Goal: Transaction & Acquisition: Subscribe to service/newsletter

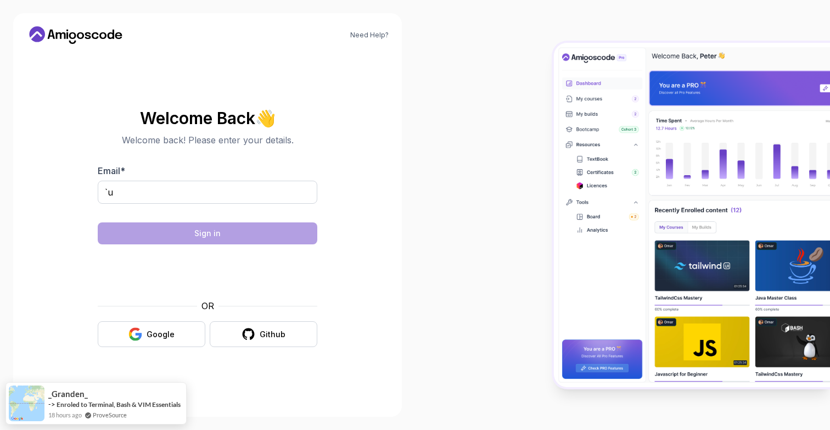
type input "`"
type input "[EMAIL_ADDRESS][DOMAIN_NAME]"
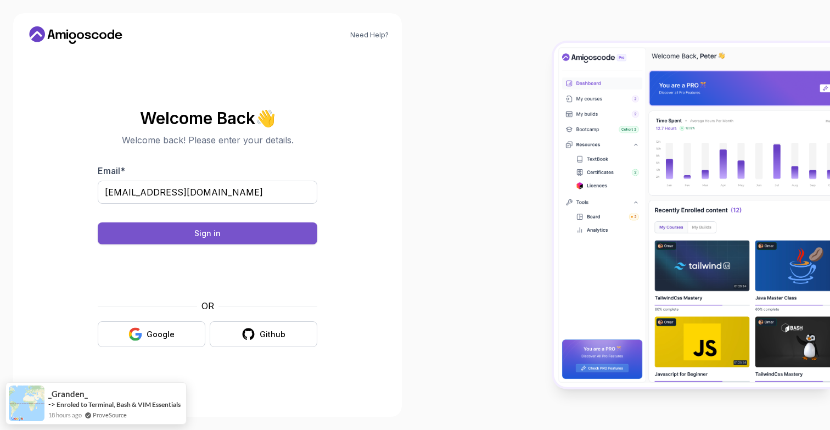
click at [180, 238] on button "Sign in" at bounding box center [208, 233] width 220 height 22
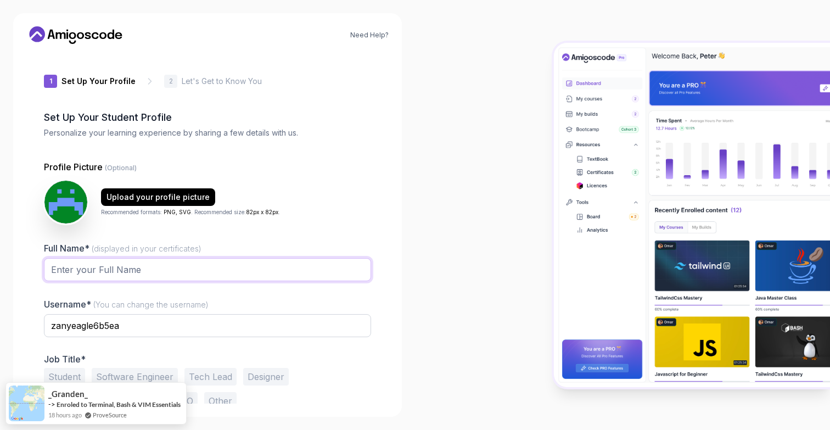
click at [164, 275] on input "Full Name* (displayed in your certificates)" at bounding box center [207, 269] width 327 height 23
type input "Oluwasore Aladelusi"
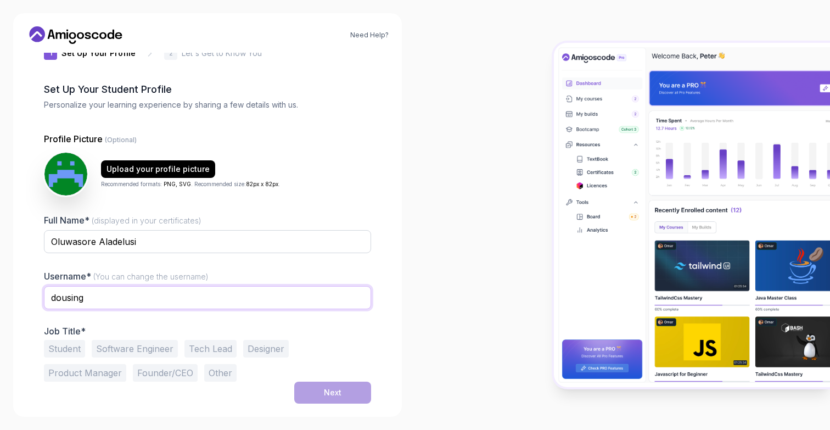
scroll to position [28, 0]
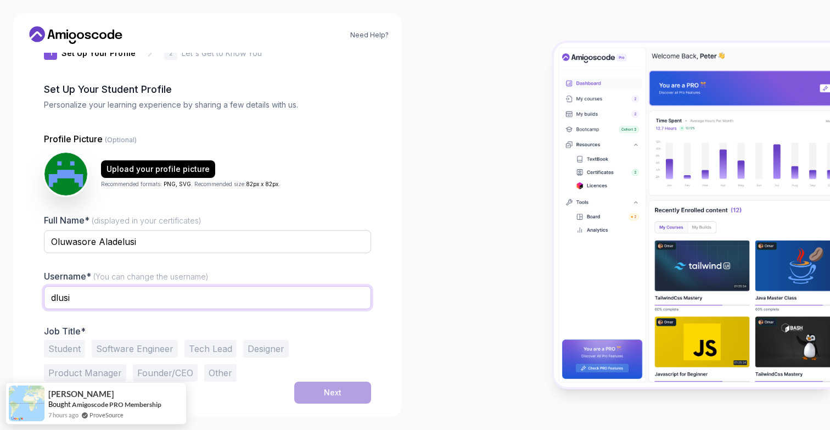
type input "dlusi"
click at [345, 259] on div at bounding box center [207, 260] width 327 height 10
click at [141, 357] on button "Software Engineer" at bounding box center [135, 349] width 86 height 18
click at [317, 385] on button "Next" at bounding box center [332, 393] width 77 height 22
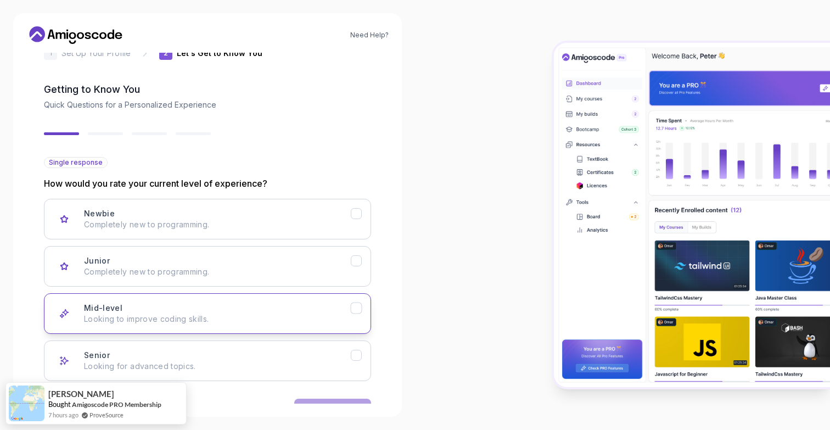
click at [181, 305] on div "Mid-level Looking to improve coding skills." at bounding box center [217, 314] width 267 height 22
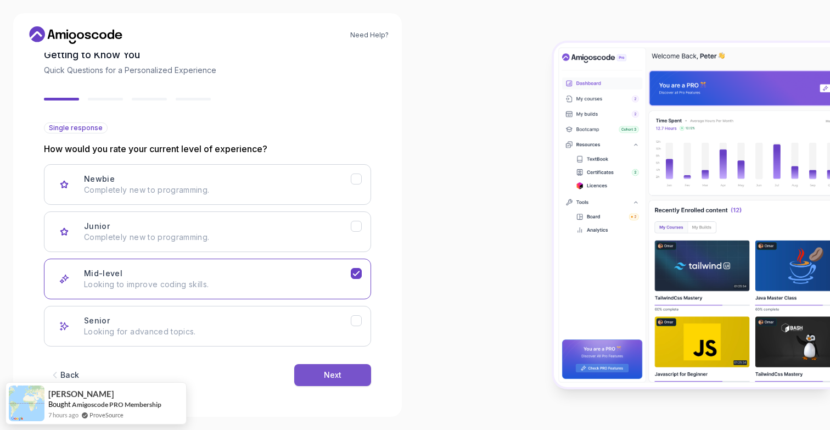
scroll to position [63, 0]
click at [352, 378] on button "Next" at bounding box center [332, 375] width 77 height 22
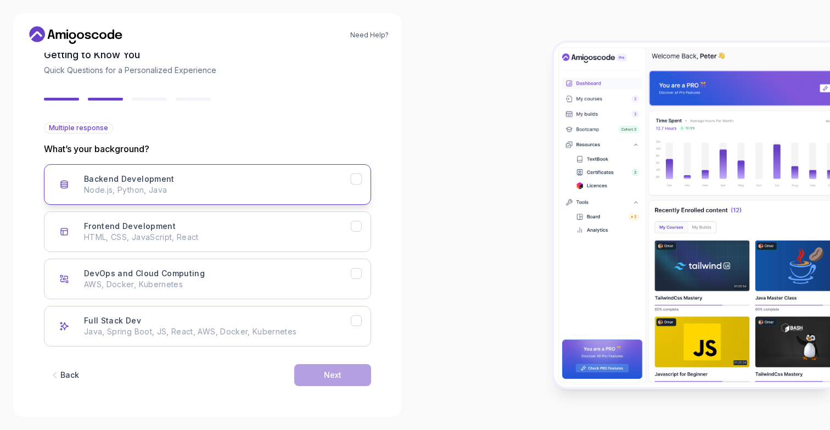
click at [321, 185] on p "Node.js, Python, Java" at bounding box center [217, 189] width 267 height 11
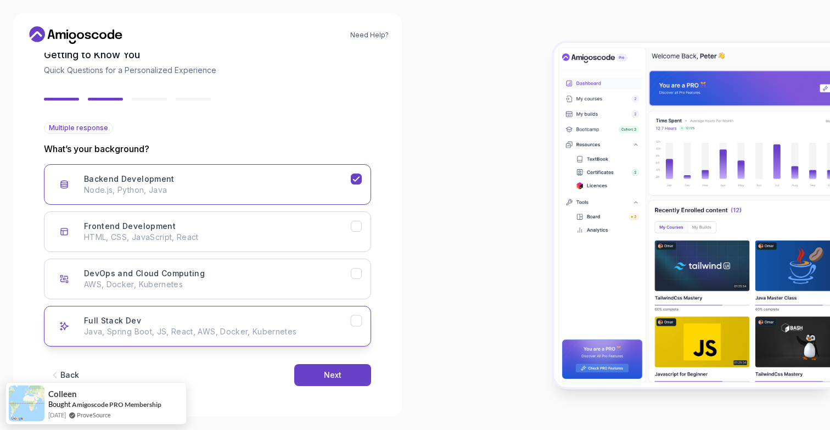
click at [287, 314] on button "Full Stack Dev Java, Spring Boot, JS, React, AWS, Docker, Kubernetes" at bounding box center [207, 326] width 327 height 41
click at [267, 174] on div "Backend Development Node.js, Python, Java" at bounding box center [217, 185] width 267 height 22
click at [241, 311] on button "Full Stack Dev Java, Spring Boot, JS, React, AWS, Docker, Kubernetes" at bounding box center [207, 326] width 327 height 41
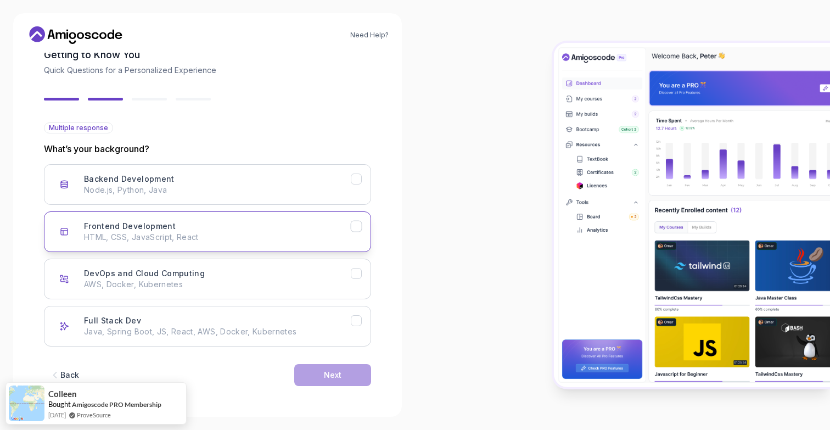
click at [249, 240] on p "HTML, CSS, JavaScript, React" at bounding box center [217, 237] width 267 height 11
click at [336, 376] on div "Next" at bounding box center [333, 375] width 18 height 11
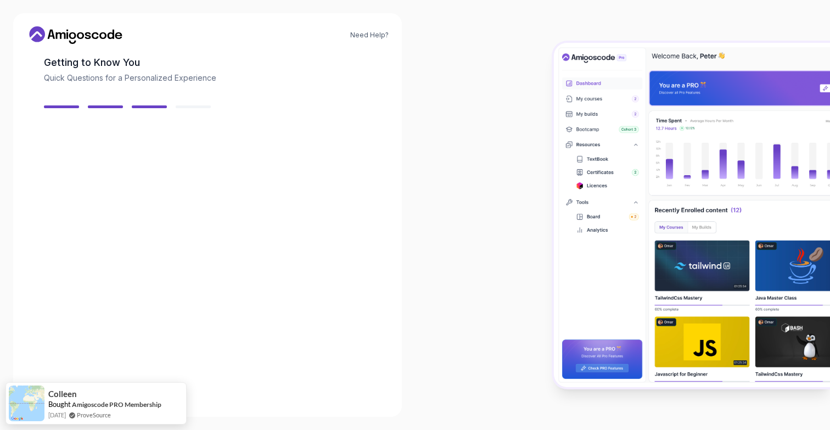
scroll to position [49, 0]
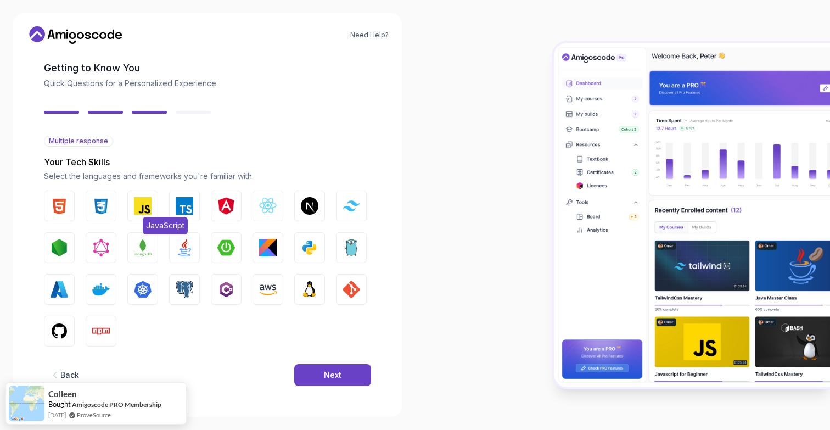
click at [139, 211] on img "button" at bounding box center [143, 206] width 18 height 18
click at [100, 208] on img "button" at bounding box center [101, 206] width 18 height 18
click at [60, 204] on img "button" at bounding box center [60, 206] width 18 height 18
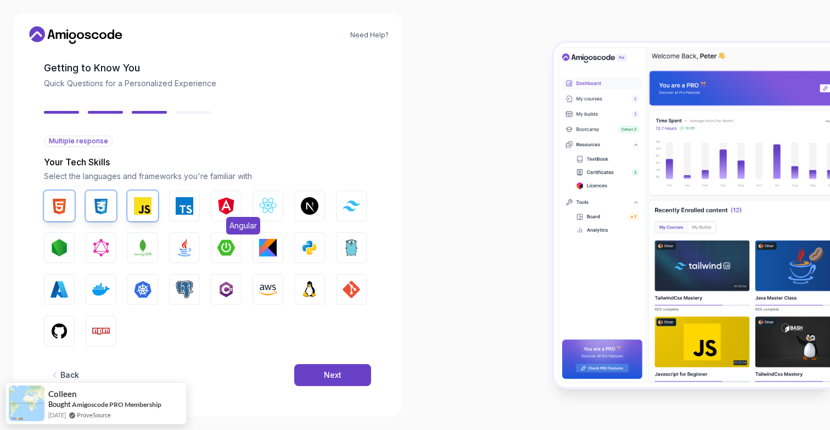
click at [231, 208] on img "button" at bounding box center [226, 206] width 18 height 18
click at [275, 212] on img "button" at bounding box center [268, 206] width 18 height 18
click at [61, 324] on img "button" at bounding box center [60, 331] width 18 height 18
click at [60, 288] on img "button" at bounding box center [60, 290] width 18 height 18
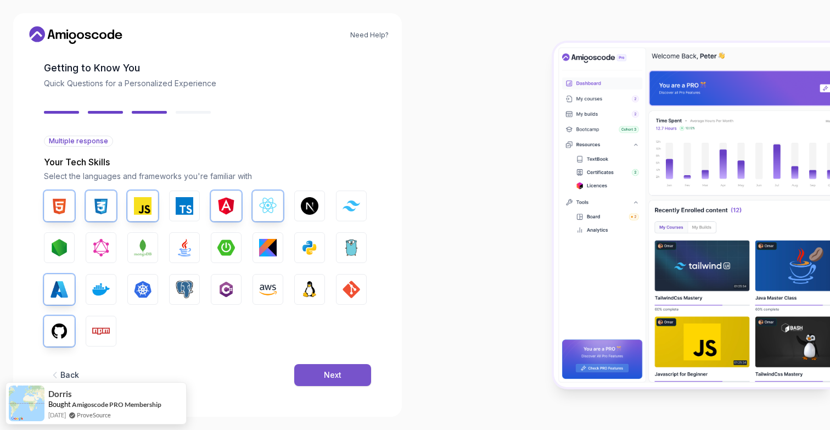
click at [340, 368] on button "Next" at bounding box center [332, 375] width 77 height 22
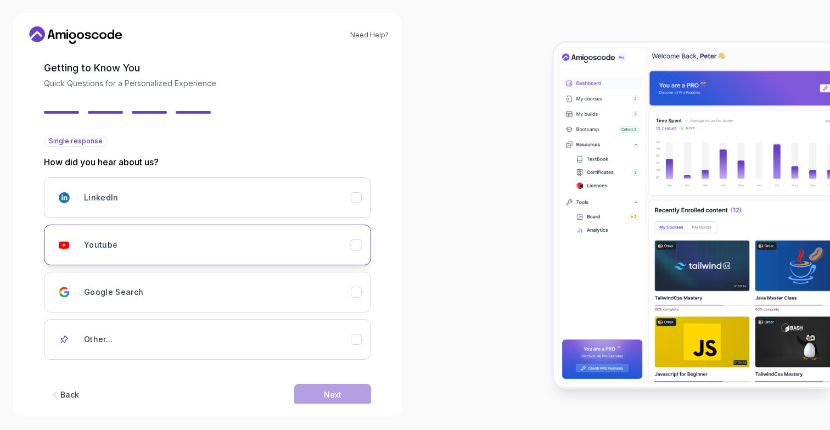
click at [201, 242] on div "Youtube" at bounding box center [217, 245] width 267 height 22
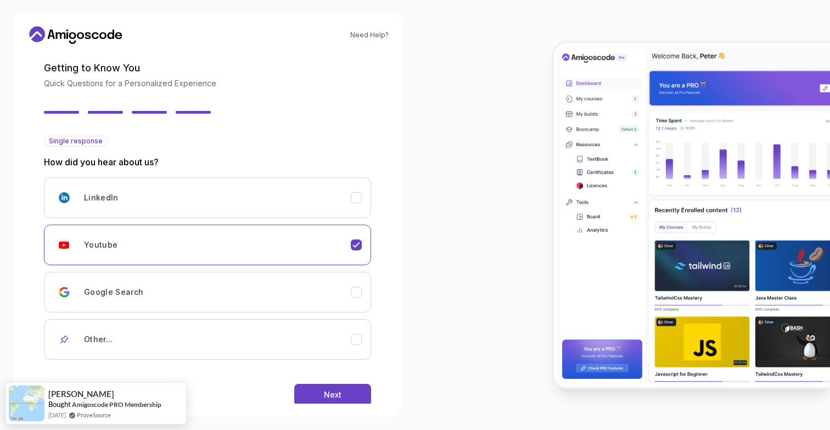
click at [328, 382] on div "Back Next" at bounding box center [207, 394] width 327 height 57
click at [332, 395] on div "Next" at bounding box center [333, 394] width 18 height 11
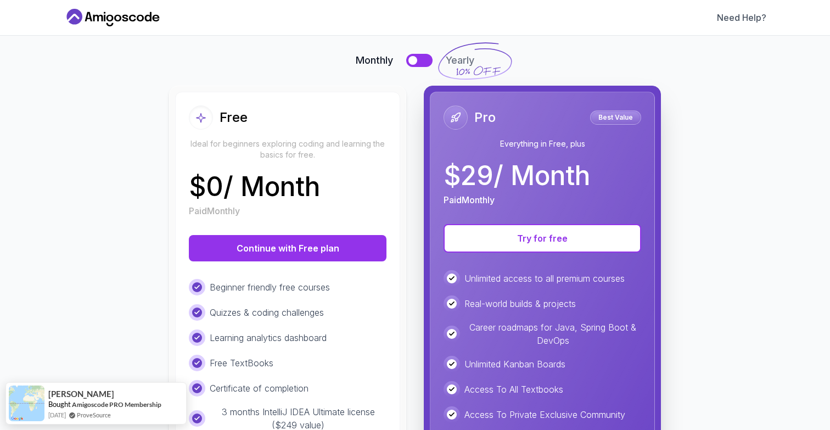
scroll to position [77, 0]
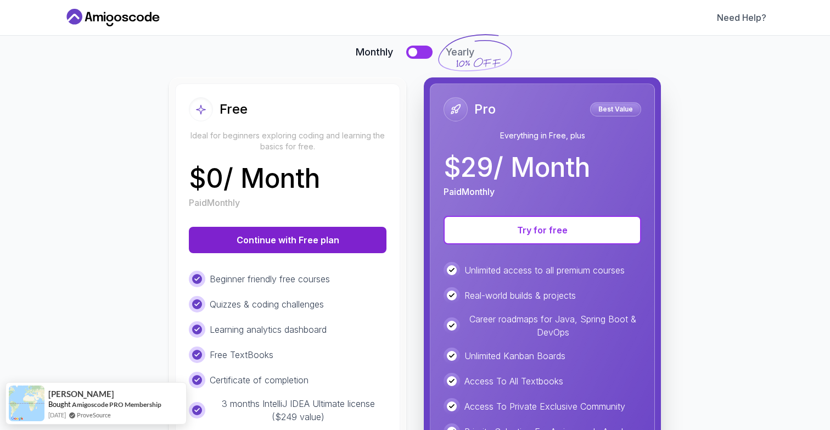
click at [298, 236] on button "Continue with Free plan" at bounding box center [288, 240] width 198 height 26
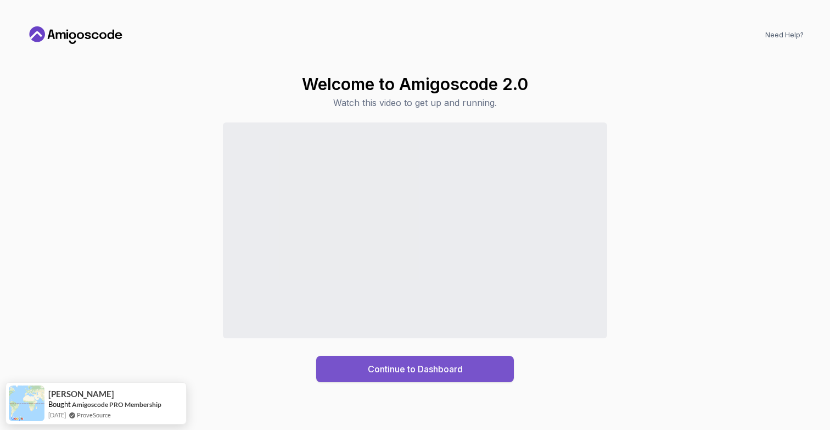
click at [451, 369] on div "Continue to Dashboard" at bounding box center [415, 368] width 95 height 13
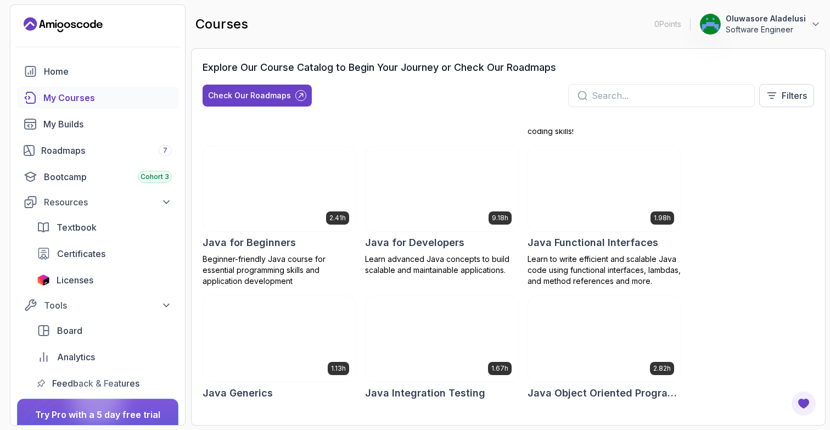
scroll to position [738, 0]
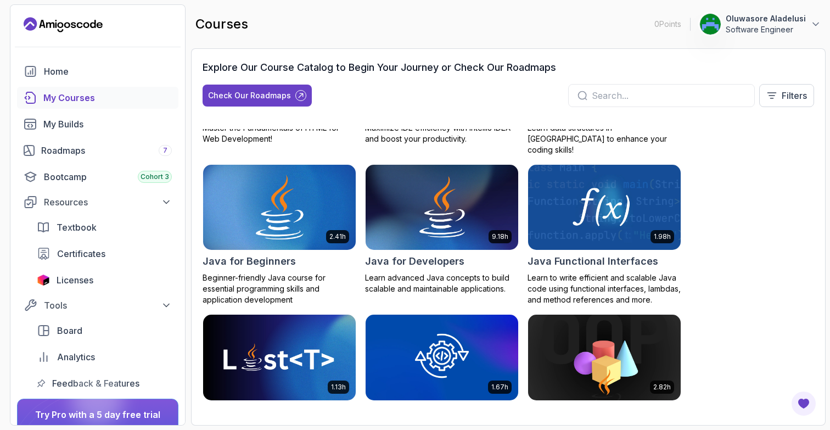
click at [298, 226] on img at bounding box center [279, 208] width 160 height 90
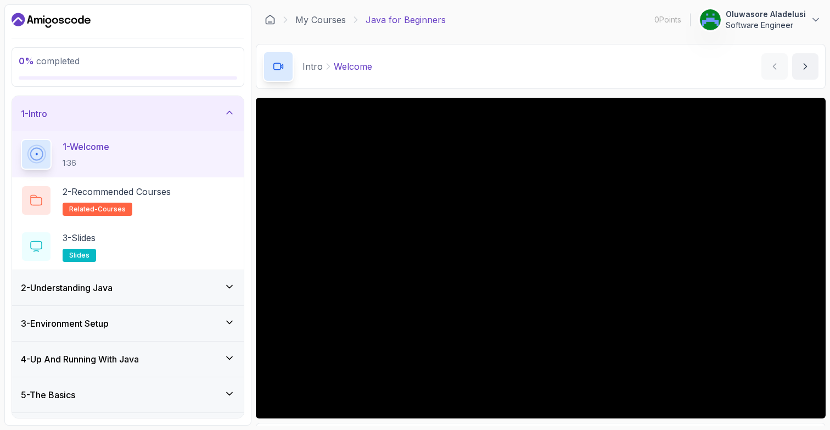
scroll to position [32, 0]
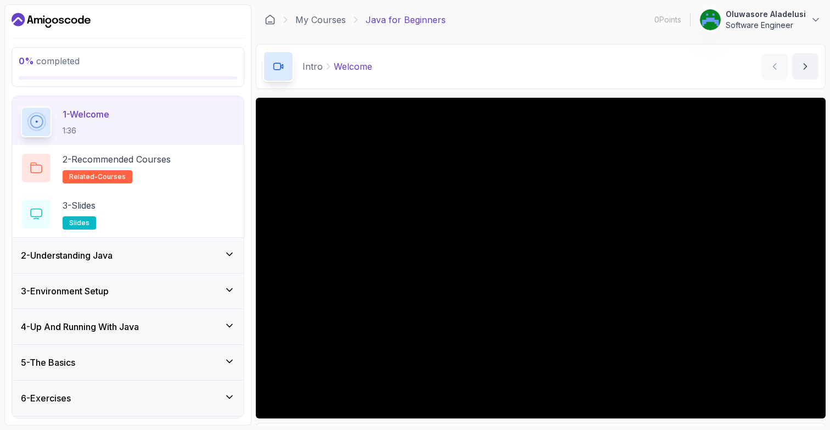
click at [145, 259] on div "2 - Understanding Java" at bounding box center [128, 255] width 214 height 13
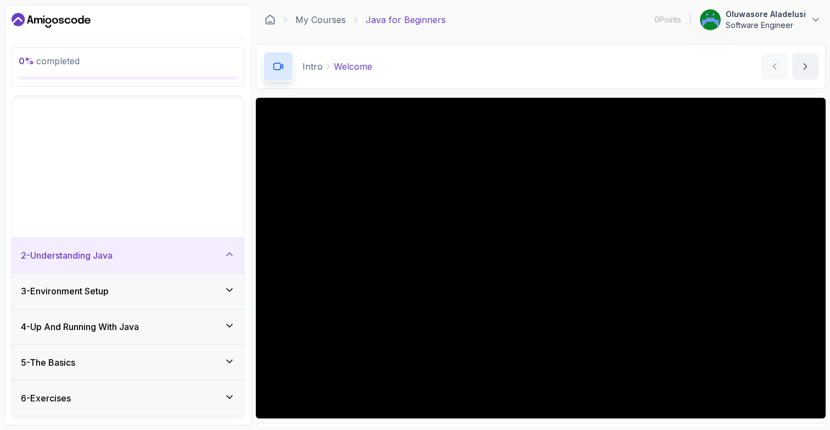
scroll to position [0, 0]
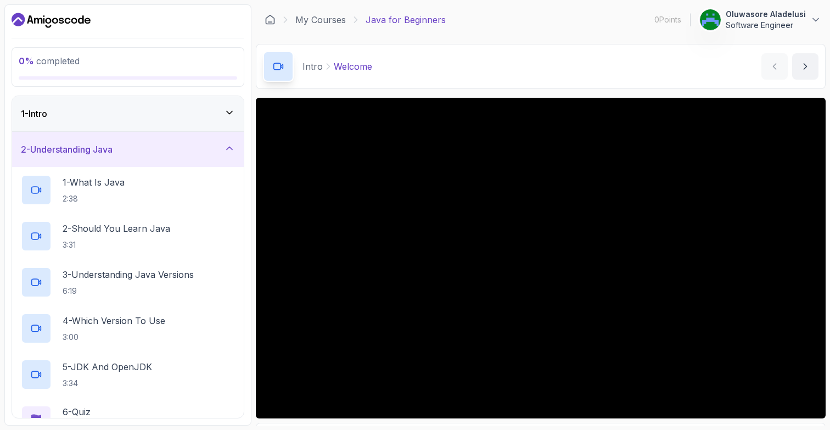
click at [165, 153] on div "2 - Understanding Java" at bounding box center [128, 149] width 214 height 13
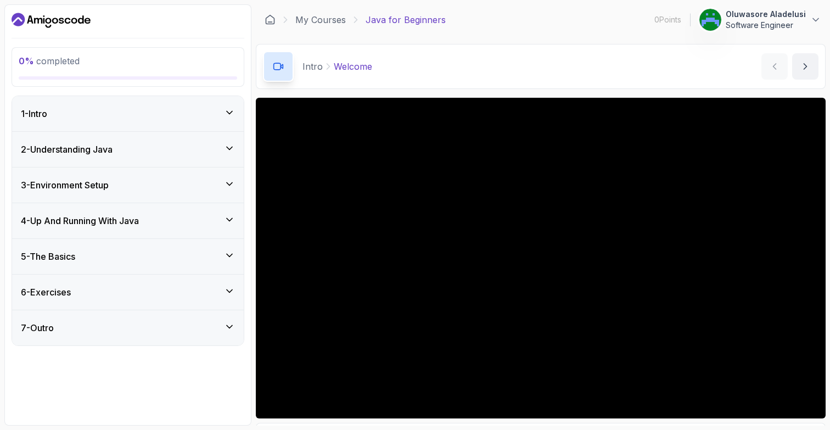
click at [718, 20] on img at bounding box center [711, 20] width 22 height 22
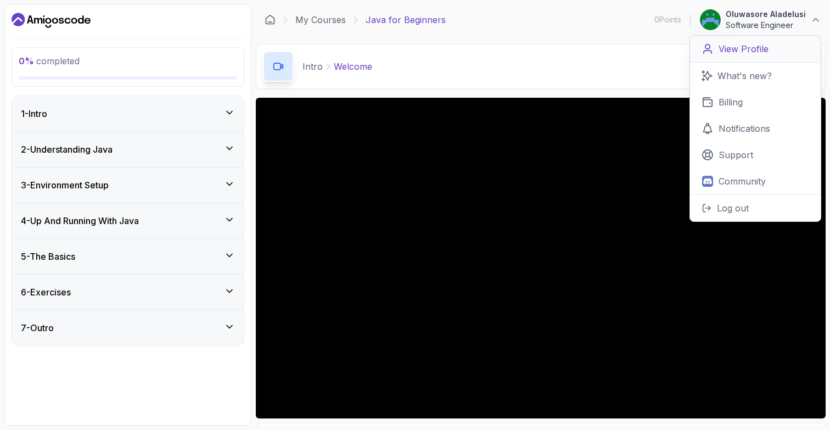
click at [730, 46] on p "View Profile" at bounding box center [744, 48] width 50 height 13
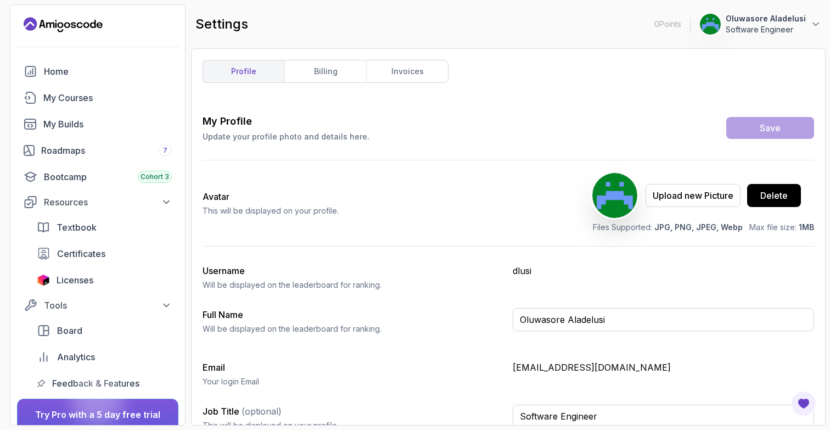
click at [624, 202] on img at bounding box center [614, 195] width 45 height 45
click at [627, 216] on img at bounding box center [614, 195] width 45 height 45
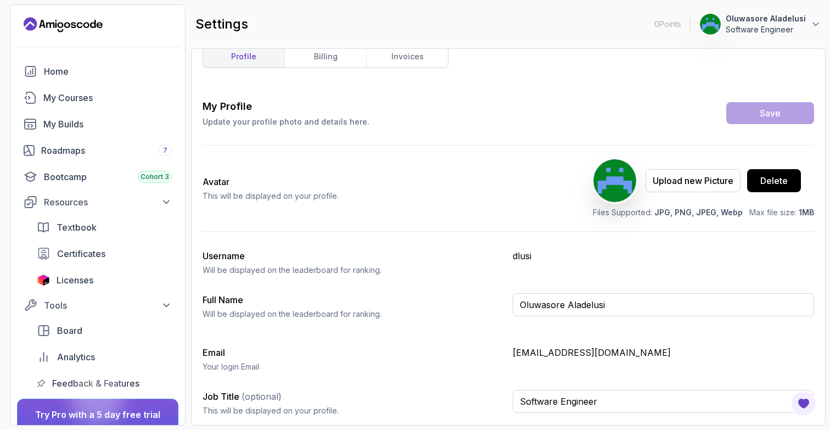
scroll to position [15, 0]
click at [534, 253] on p "dlusi" at bounding box center [663, 255] width 301 height 13
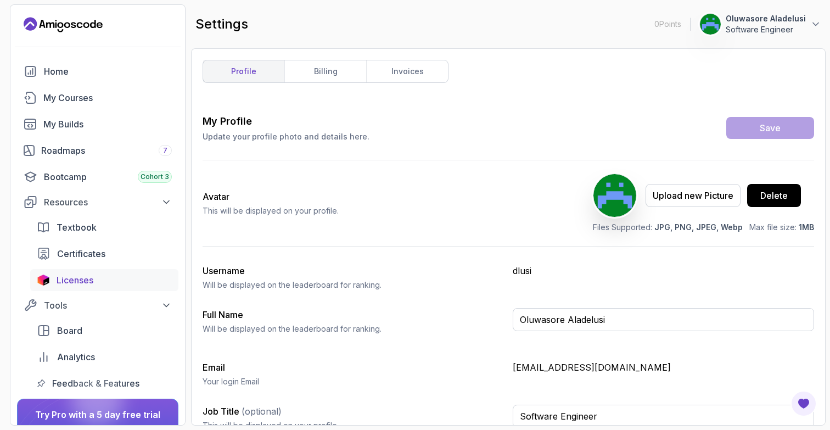
click at [79, 277] on span "Licenses" at bounding box center [75, 279] width 37 height 13
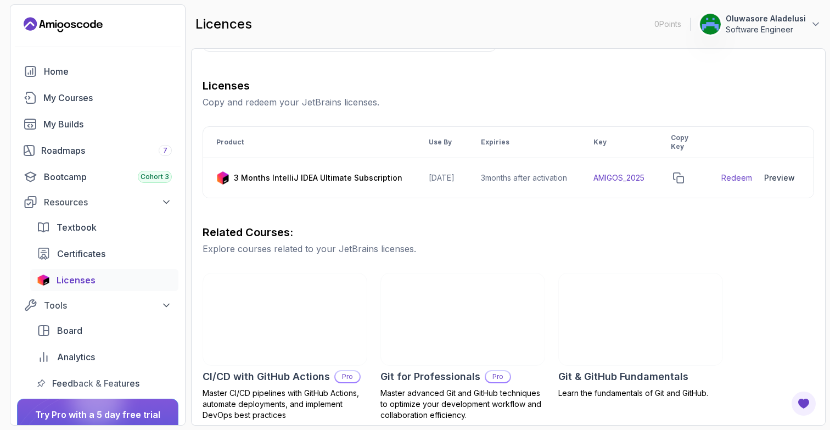
scroll to position [137, 0]
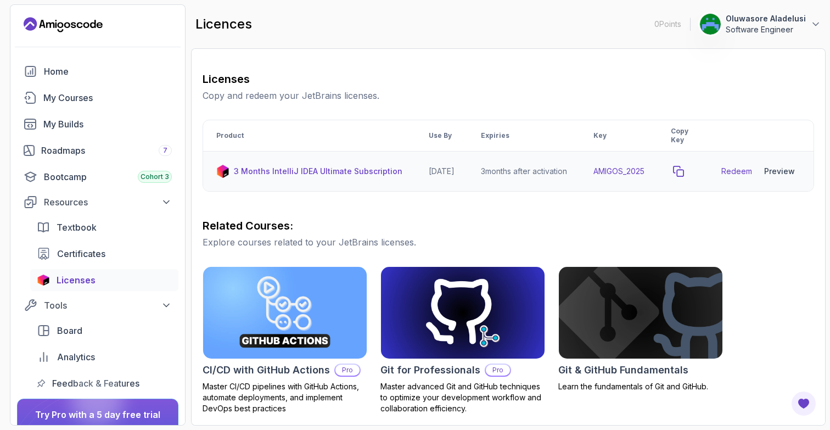
click at [684, 171] on icon "copy-button" at bounding box center [679, 171] width 10 height 10
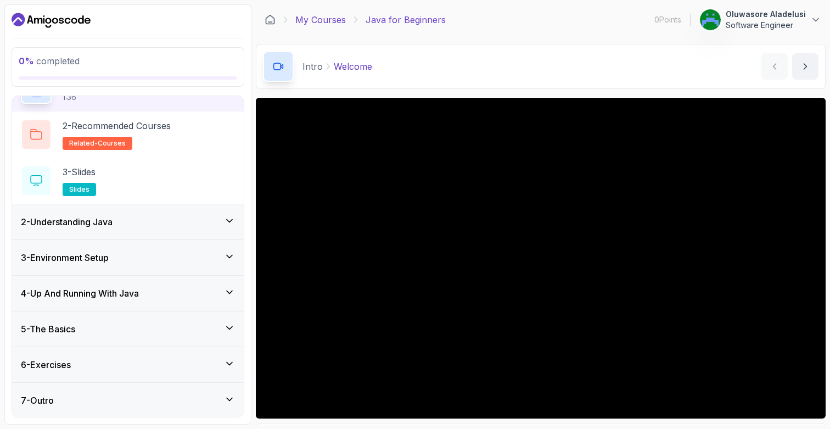
click at [316, 19] on link "My Courses" at bounding box center [320, 19] width 51 height 13
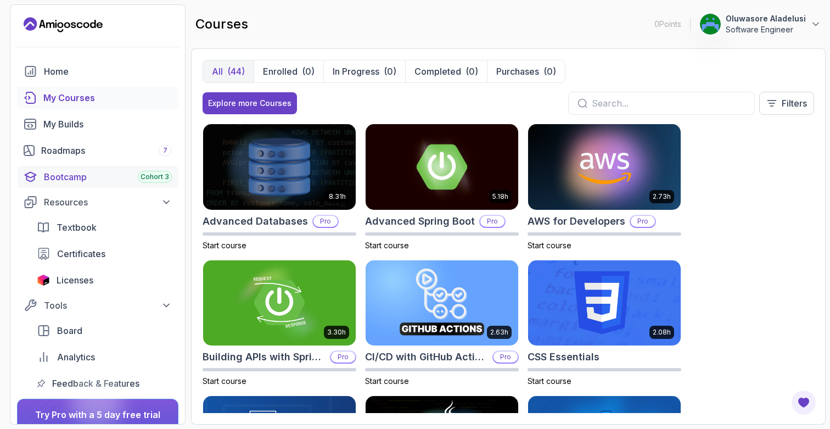
click at [109, 182] on div "Bootcamp Cohort 3" at bounding box center [108, 176] width 128 height 13
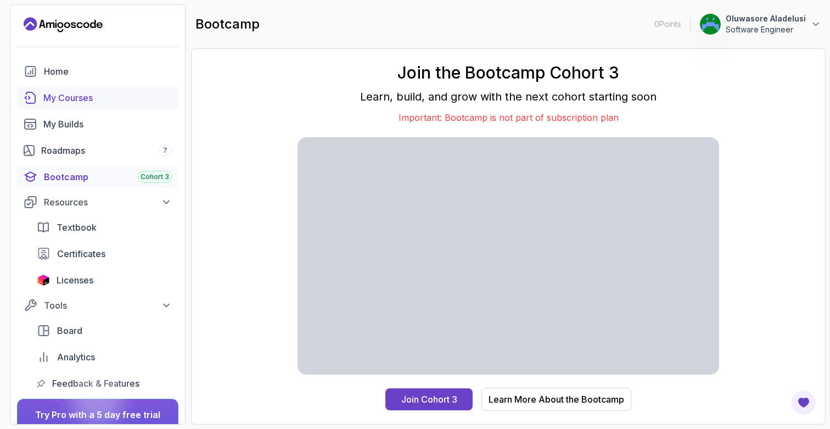
click at [104, 99] on div "My Courses" at bounding box center [107, 97] width 128 height 13
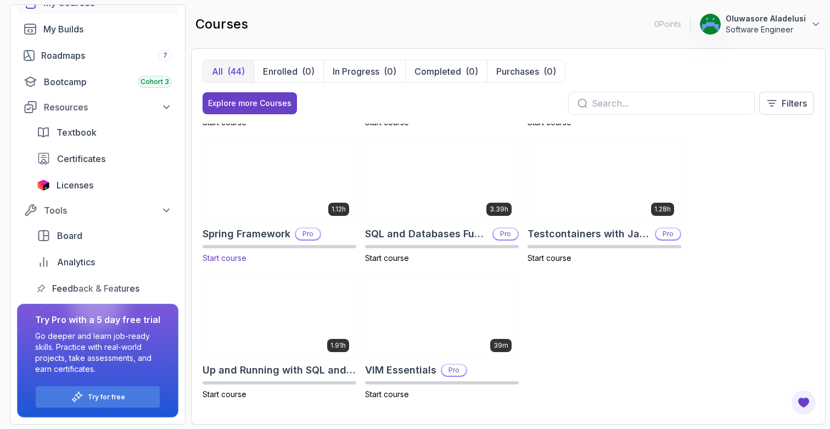
scroll to position [1754, 0]
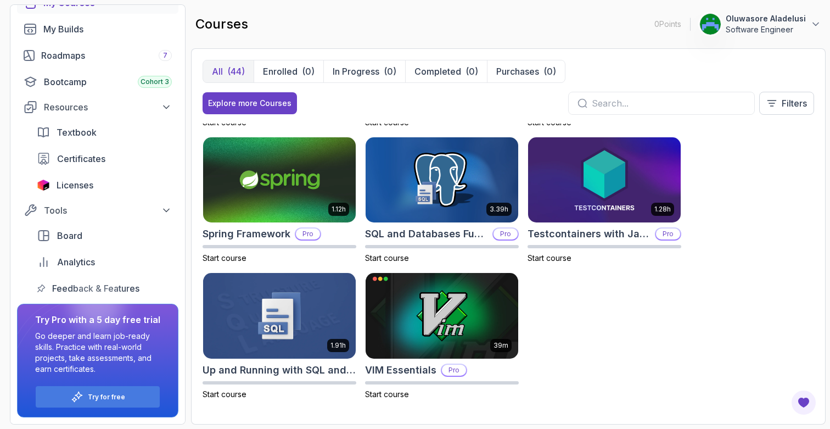
click at [636, 74] on div "All (44) Enrolled (0) In Progress (0) Completed (0) Purchases (0)" at bounding box center [509, 71] width 612 height 23
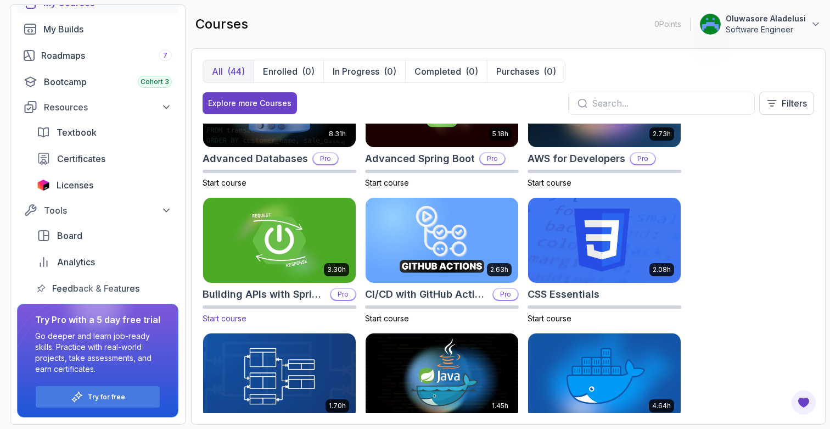
scroll to position [67, 0]
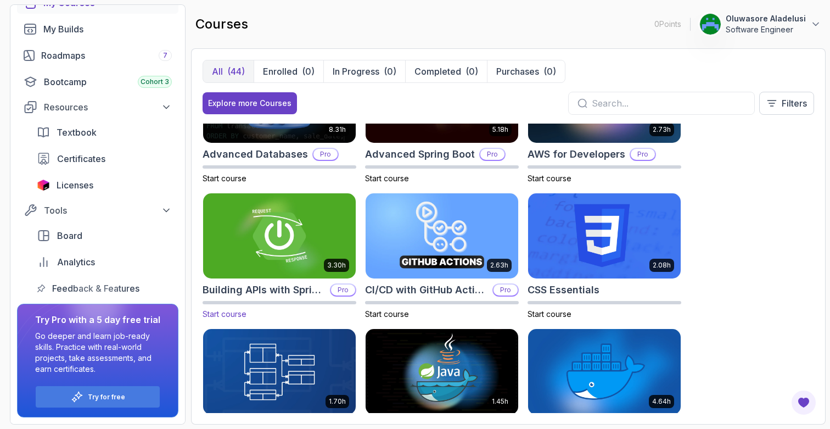
click at [350, 290] on p "Pro" at bounding box center [343, 289] width 24 height 11
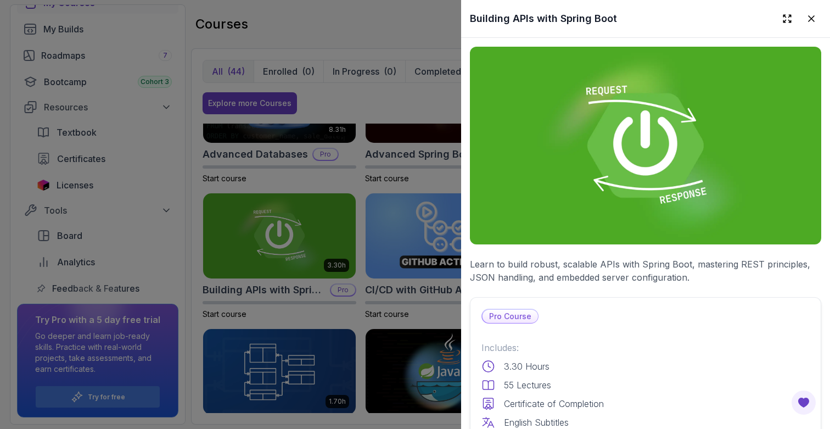
scroll to position [0, 0]
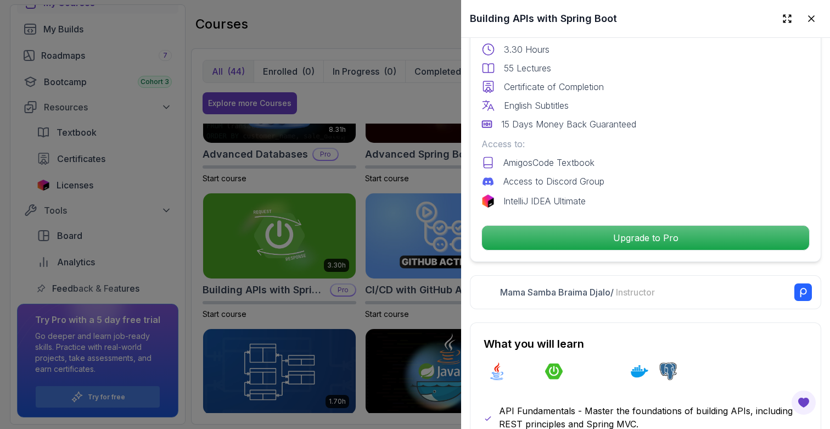
scroll to position [332, 0]
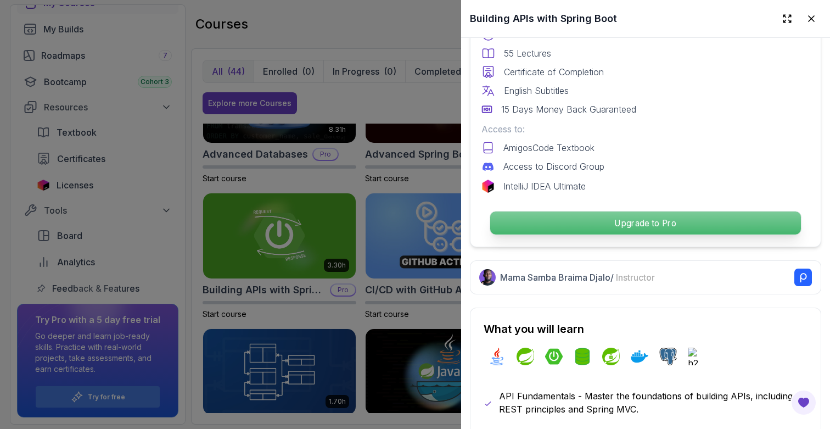
click at [567, 227] on p "Upgrade to Pro" at bounding box center [645, 222] width 311 height 23
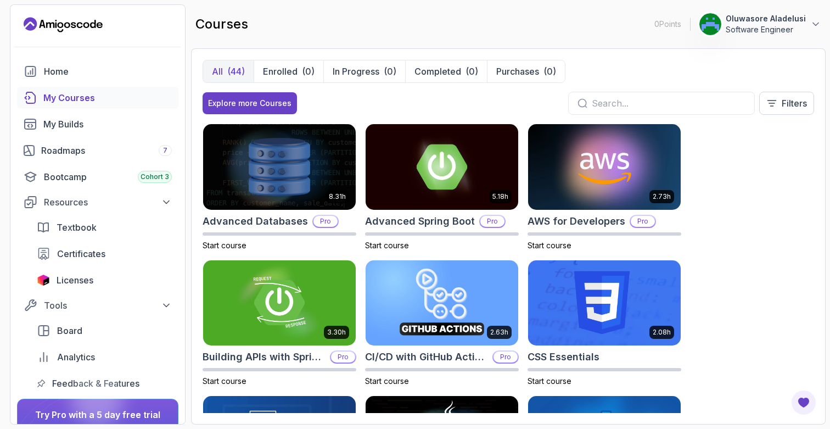
click at [718, 20] on img at bounding box center [711, 24] width 22 height 22
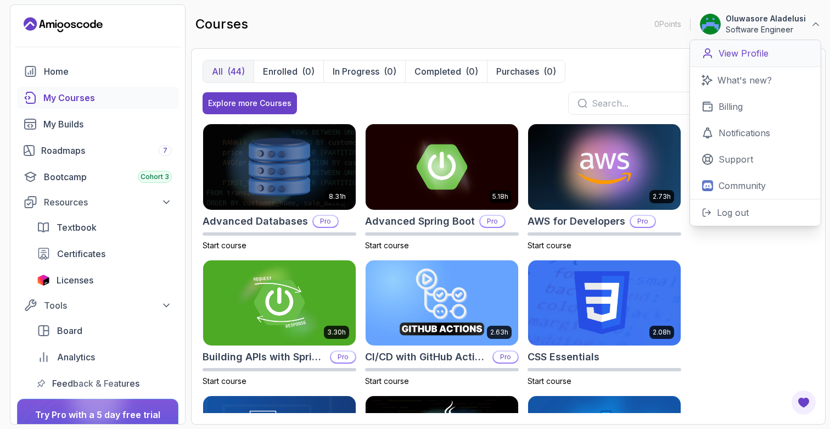
click at [735, 52] on p "View Profile" at bounding box center [744, 53] width 50 height 13
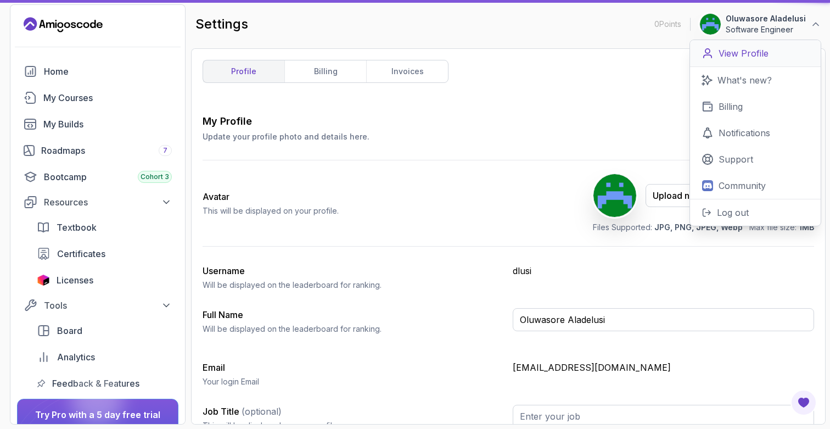
type input "Software Engineer"
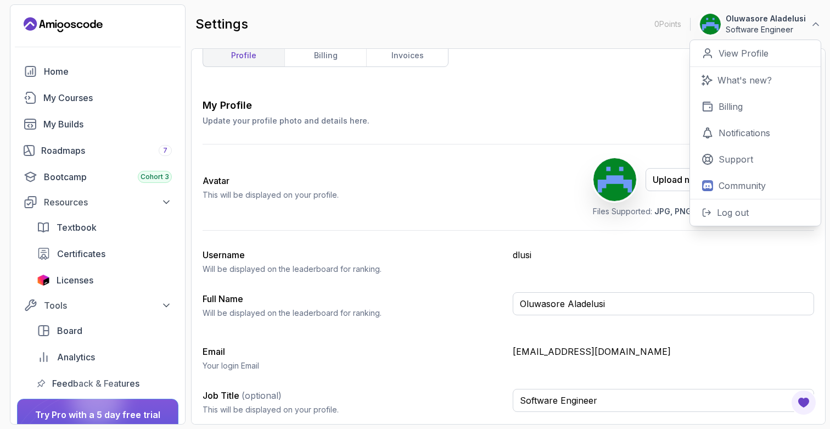
click at [314, 86] on div "profile billing invoices My Profile Update your profile photo and details here.…" at bounding box center [509, 220] width 612 height 353
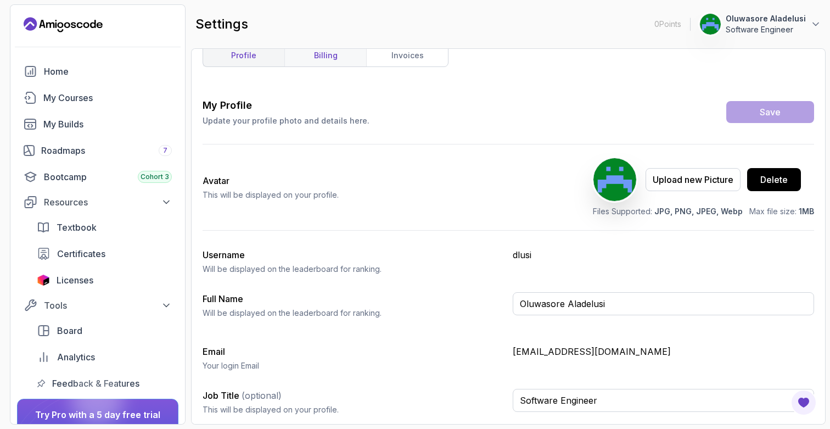
click at [344, 55] on link "billing" at bounding box center [325, 55] width 82 height 22
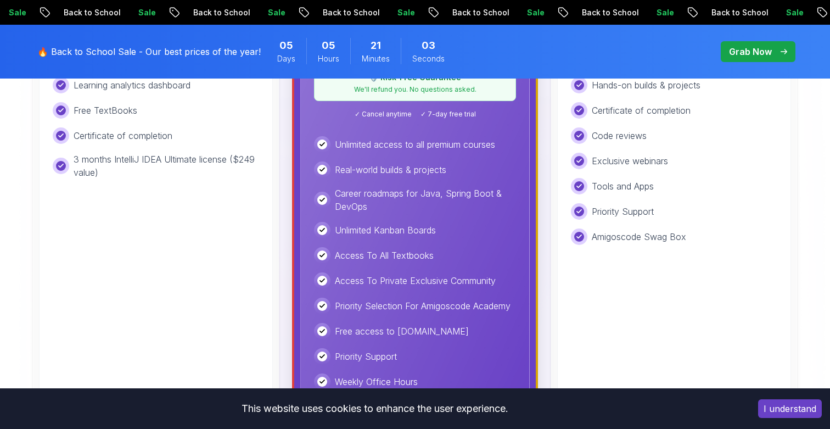
scroll to position [435, 0]
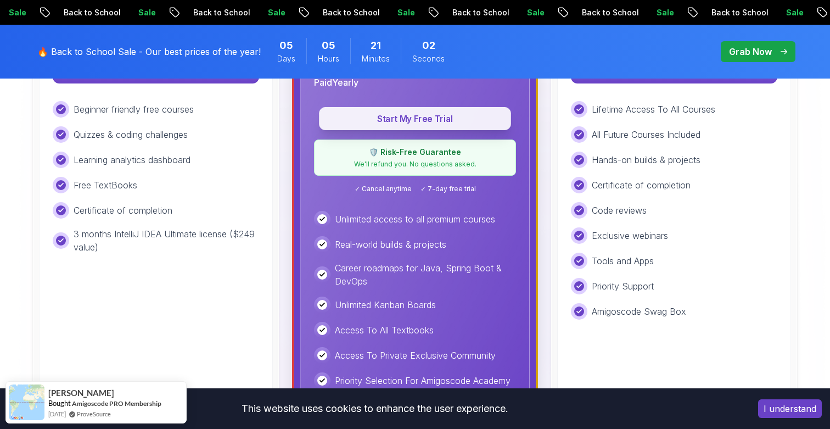
click at [420, 121] on p "Start My Free Trial" at bounding box center [415, 119] width 167 height 13
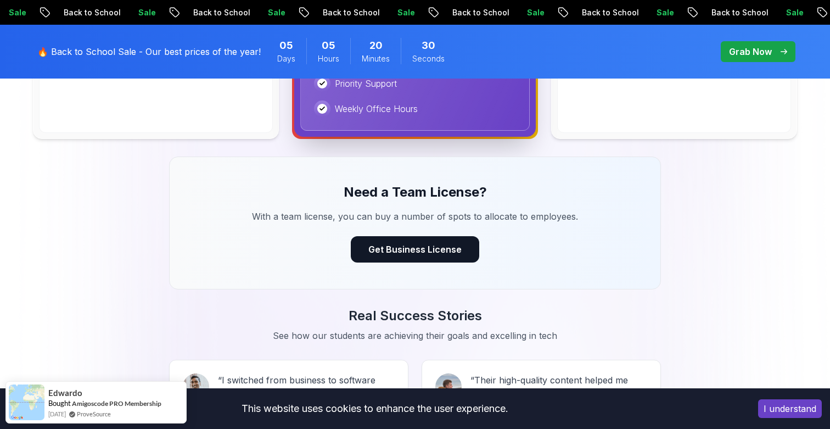
scroll to position [784, 0]
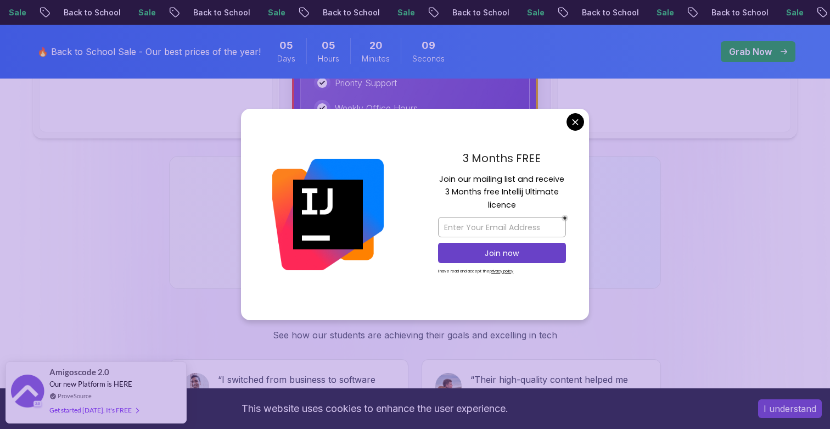
click at [573, 135] on div "3 Months FREE Join our mailing list and receive 3 Months free Intellij Ultimate…" at bounding box center [502, 215] width 174 height 212
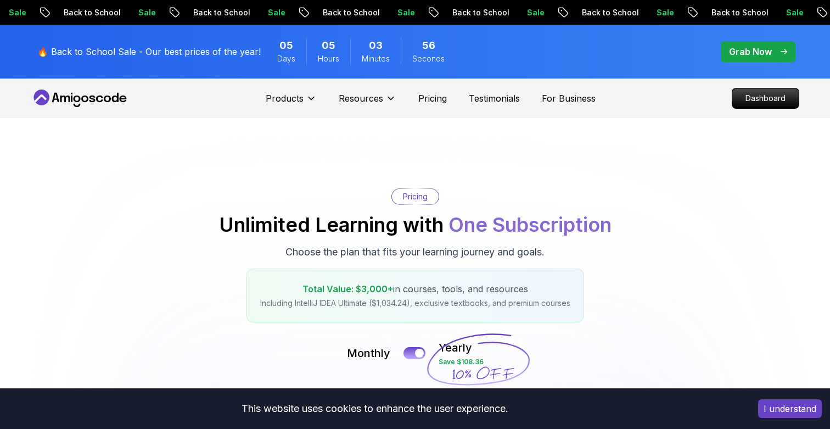
scroll to position [-1, 0]
click at [742, 52] on p "Grab Now" at bounding box center [750, 51] width 43 height 13
click at [787, 52] on icon "pre-order" at bounding box center [784, 51] width 6 height 4
click at [759, 48] on p "Grab Now" at bounding box center [750, 51] width 43 height 13
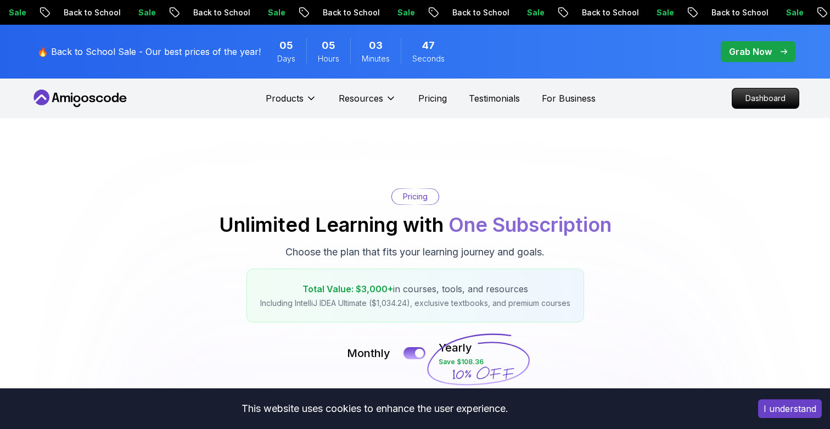
click at [759, 48] on p "Grab Now" at bounding box center [750, 51] width 43 height 13
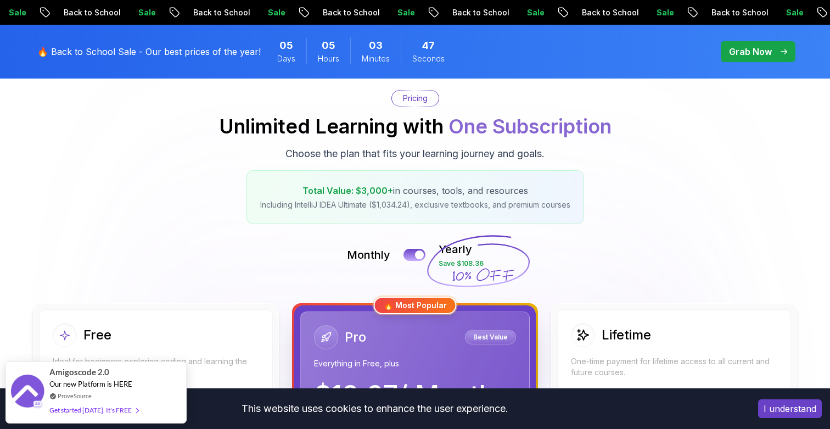
scroll to position [100, 0]
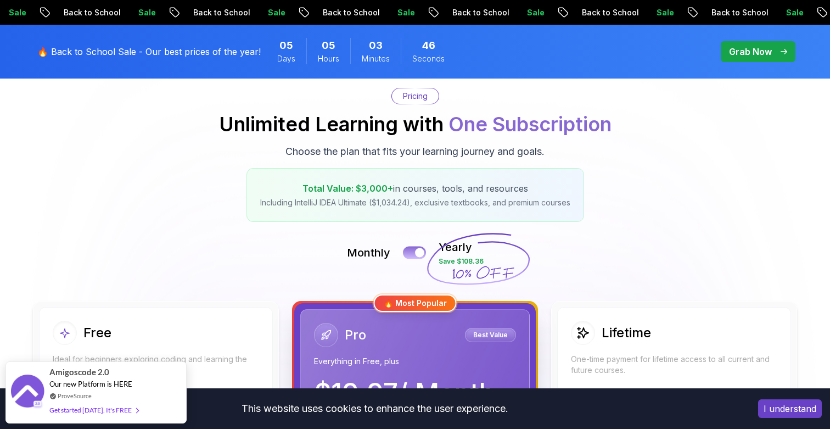
click at [421, 253] on div at bounding box center [419, 252] width 9 height 9
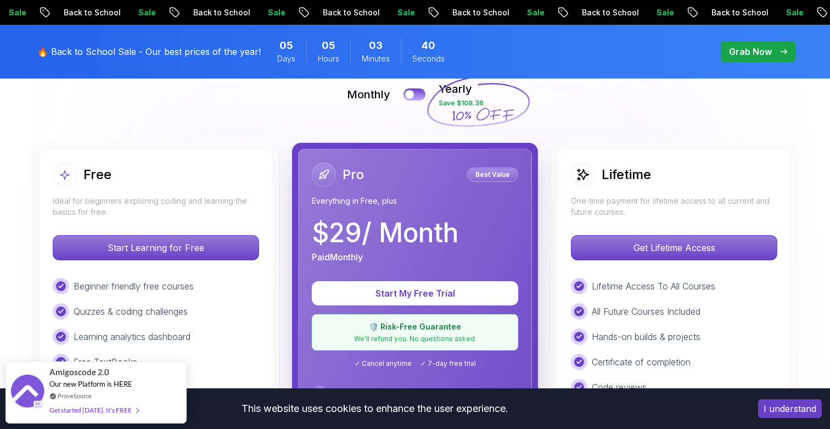
scroll to position [258, 0]
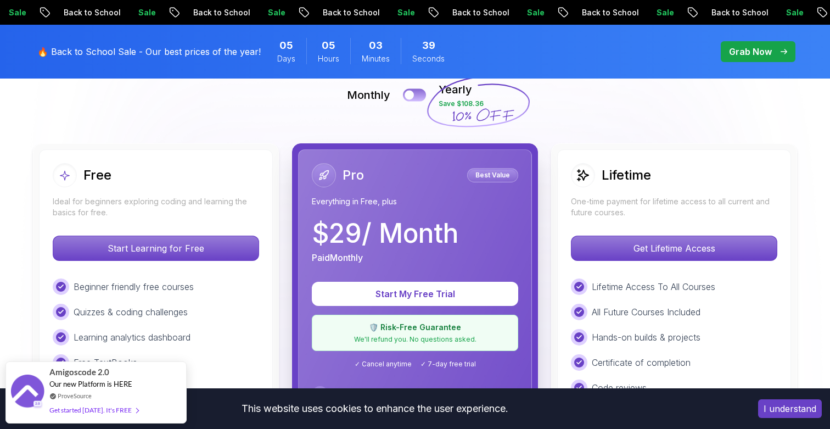
click at [416, 93] on button at bounding box center [414, 94] width 23 height 13
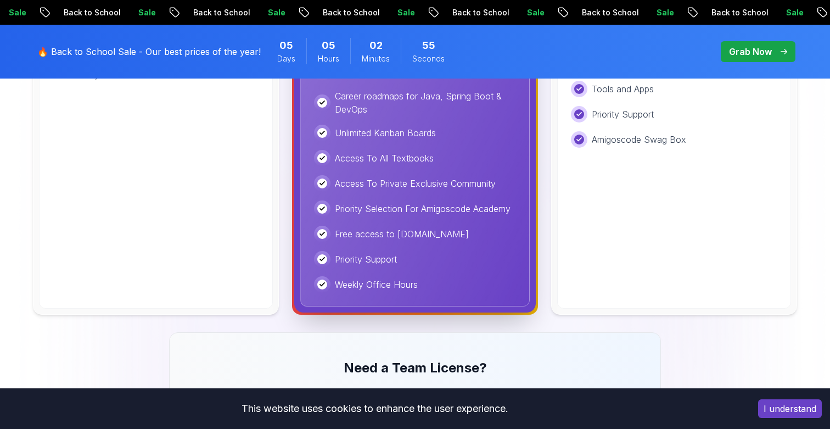
scroll to position [609, 0]
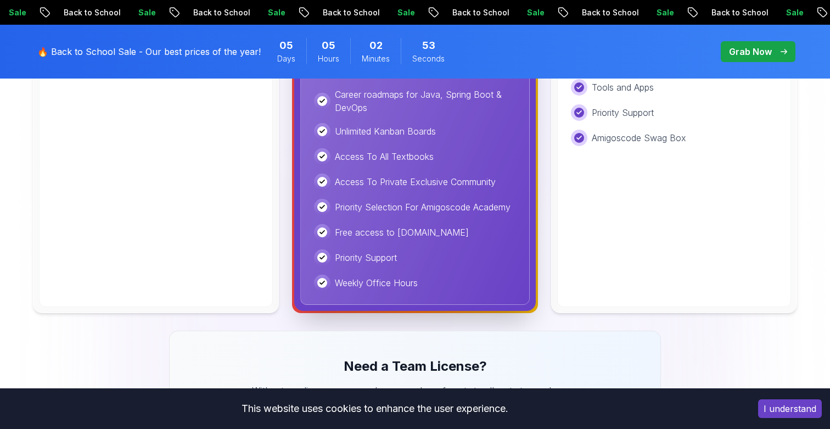
click at [489, 183] on p "Access To Private Exclusive Community" at bounding box center [415, 181] width 161 height 13
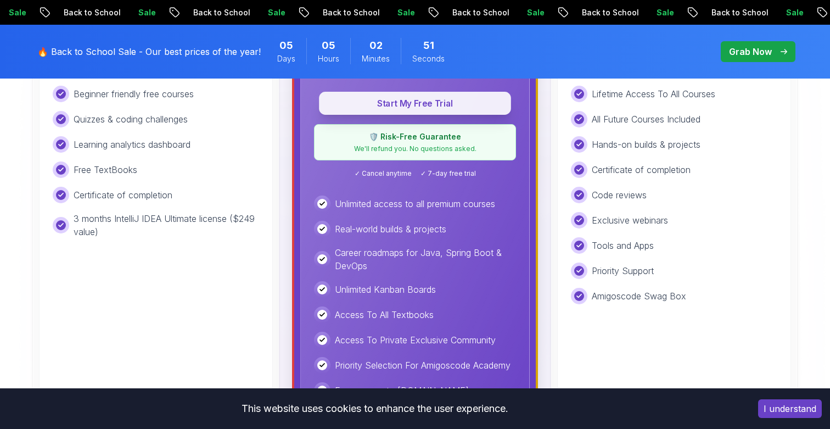
click at [434, 109] on p "Start My Free Trial" at bounding box center [415, 103] width 167 height 13
